Goal: Task Accomplishment & Management: Manage account settings

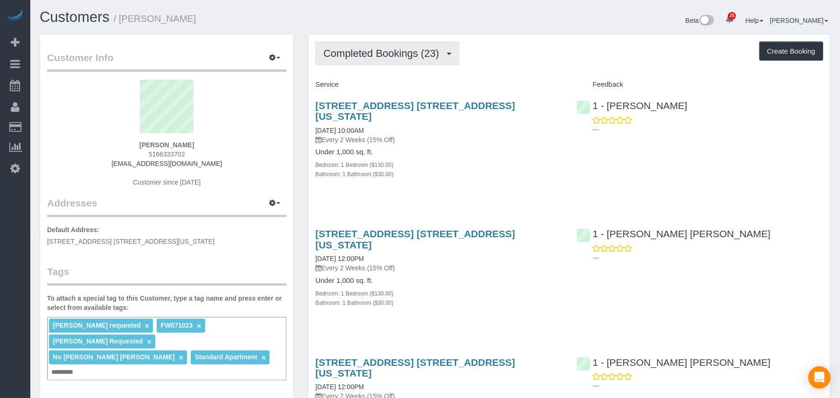
click at [372, 48] on span "Completed Bookings (23)" at bounding box center [383, 54] width 120 height 12
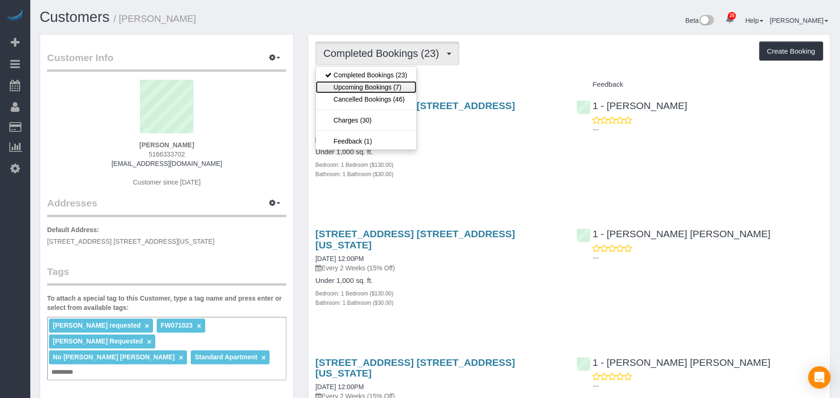
click at [364, 85] on link "Upcoming Bookings (7)" at bounding box center [366, 87] width 101 height 12
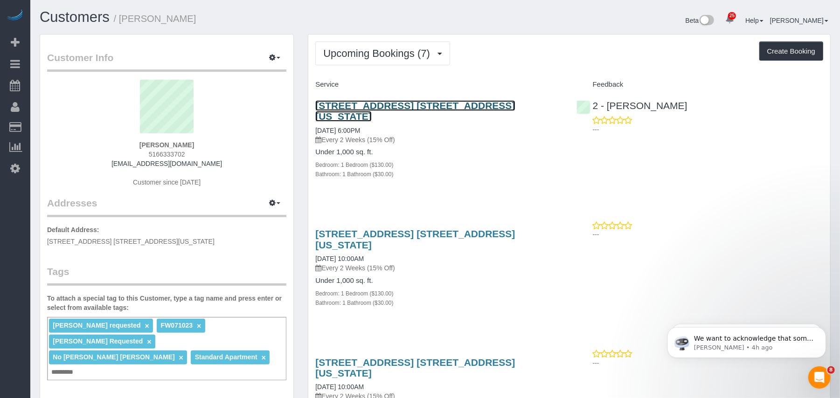
click at [350, 103] on link "[STREET_ADDRESS] [STREET_ADDRESS][US_STATE]" at bounding box center [415, 110] width 200 height 21
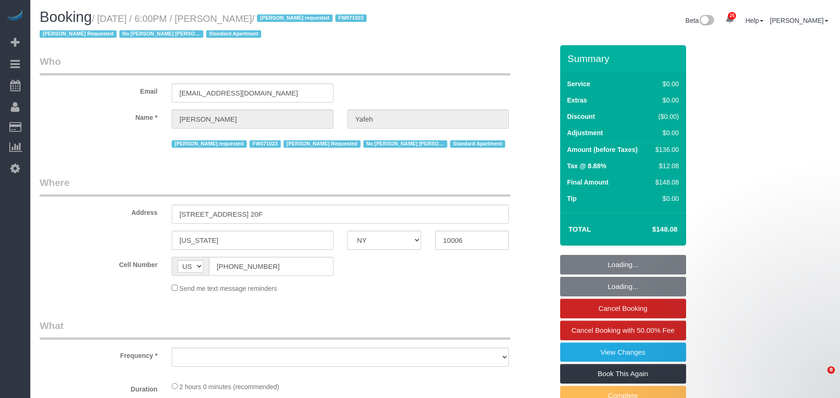
select select "NY"
select select "1"
select select "number:58"
select select "number:72"
select select "number:15"
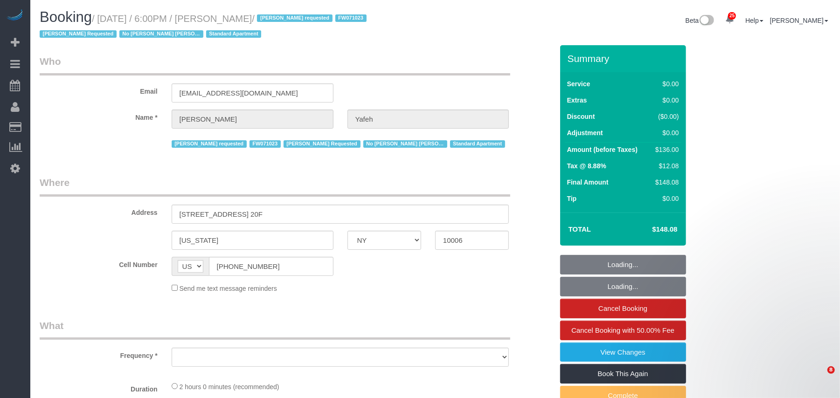
select select "number:6"
select select "spot1"
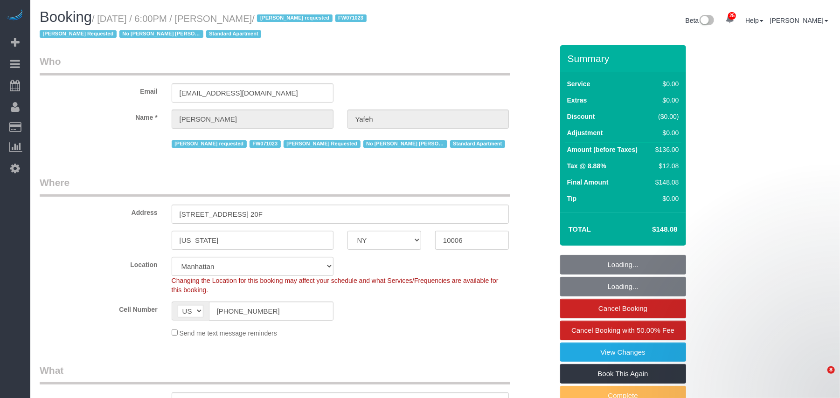
select select "object:1524"
select select "spot40"
select select "object:1530"
select select "1"
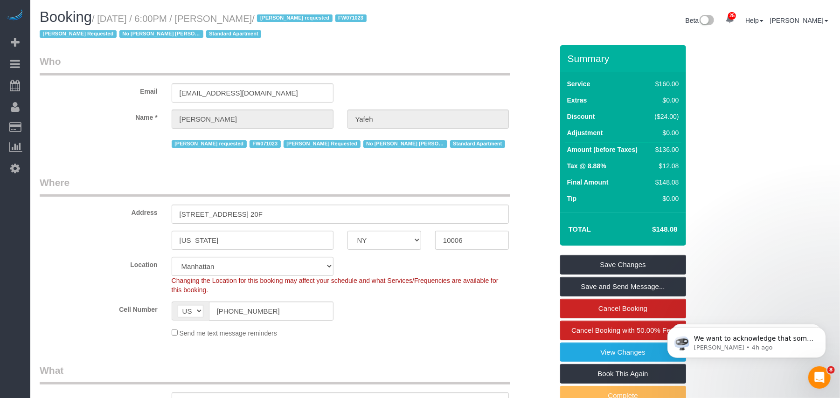
drag, startPoint x: 302, startPoint y: 17, endPoint x: 103, endPoint y: 15, distance: 199.7
click at [103, 15] on small "/ September 23, 2025 / 6:00PM / Stephanie Yafeh / Darrian Thompson requested FW…" at bounding box center [205, 27] width 330 height 26
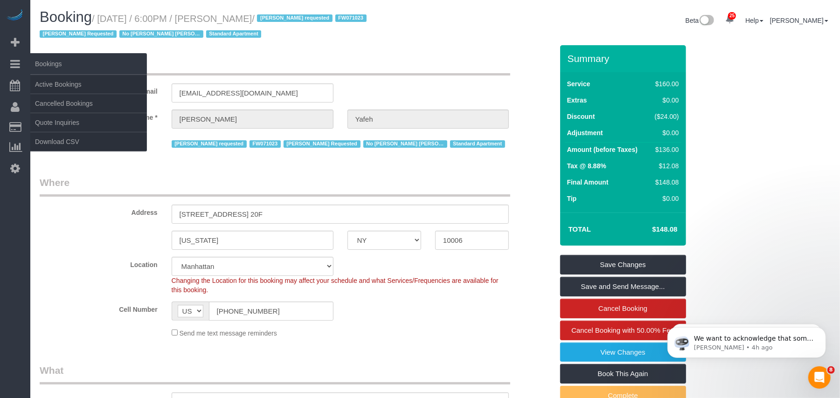
copy small "September 23, 2025 / 6:00PM / Stephanie Yafeh"
